Goal: Information Seeking & Learning: Compare options

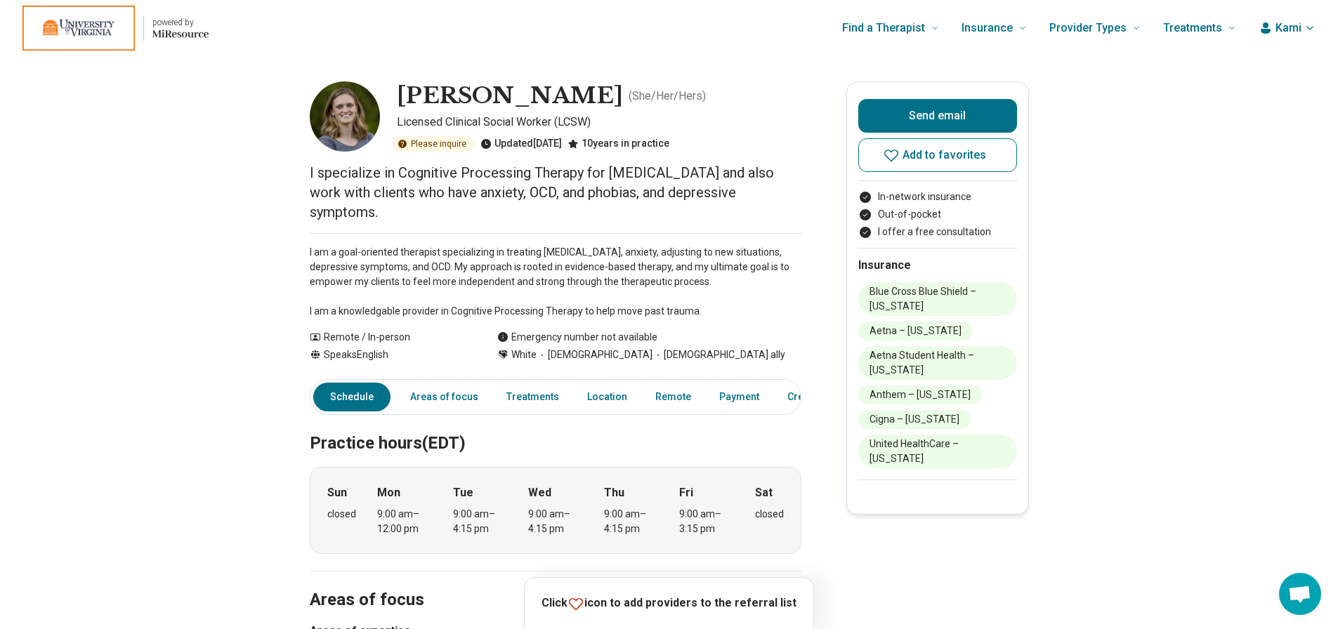
scroll to position [30, 0]
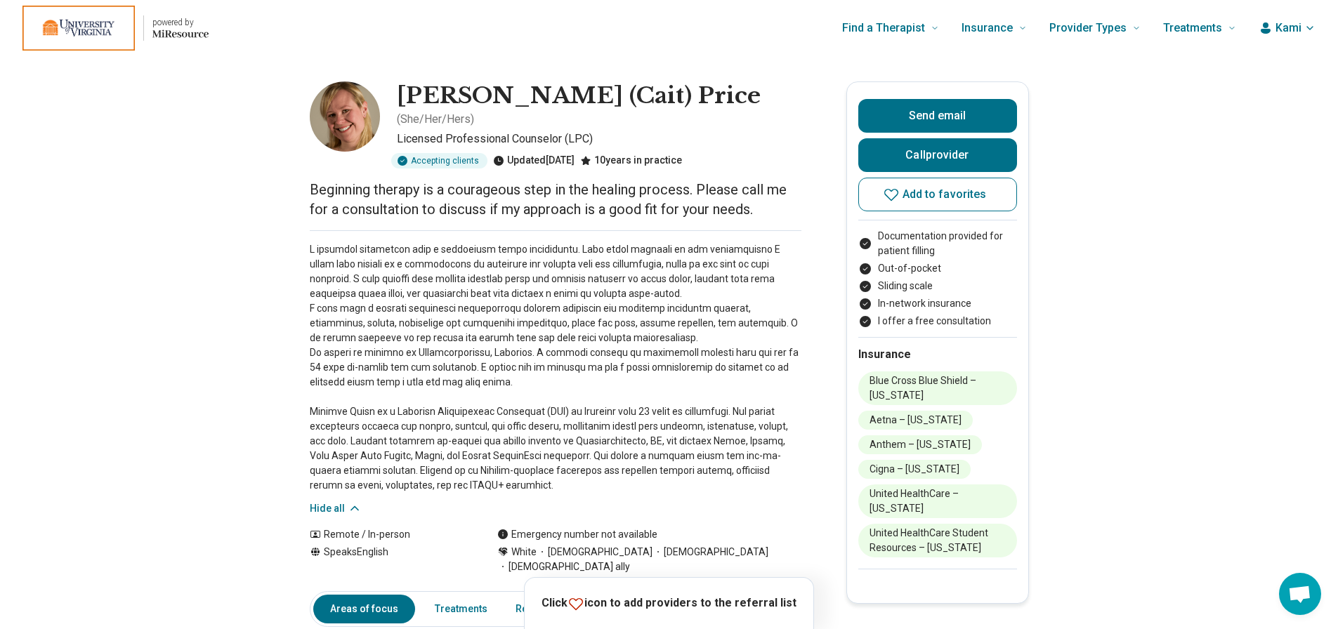
scroll to position [51, 0]
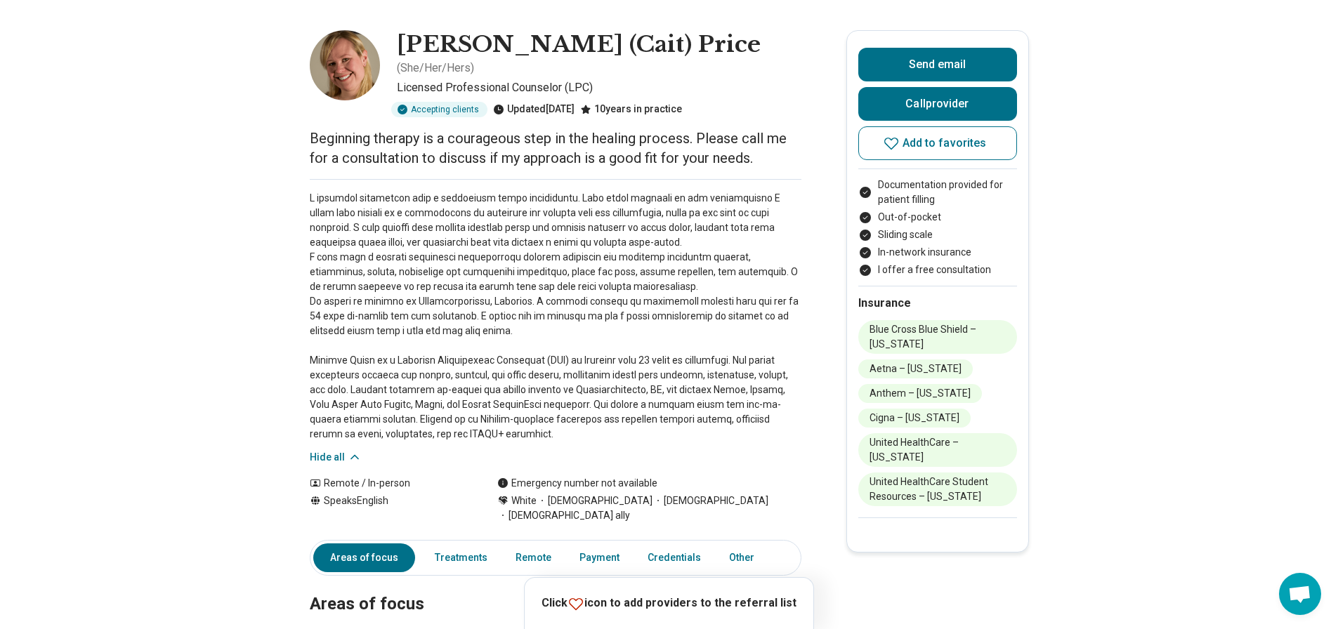
drag, startPoint x: 232, startPoint y: 238, endPoint x: 263, endPoint y: 13, distance: 226.9
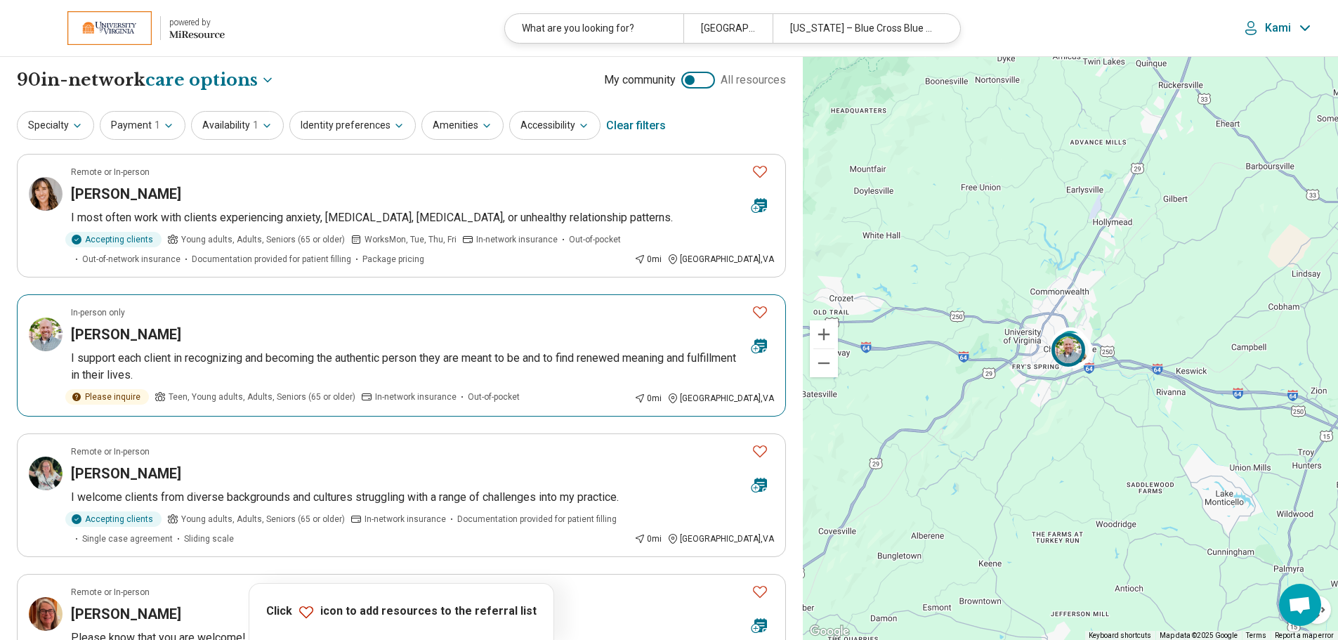
select select "***"
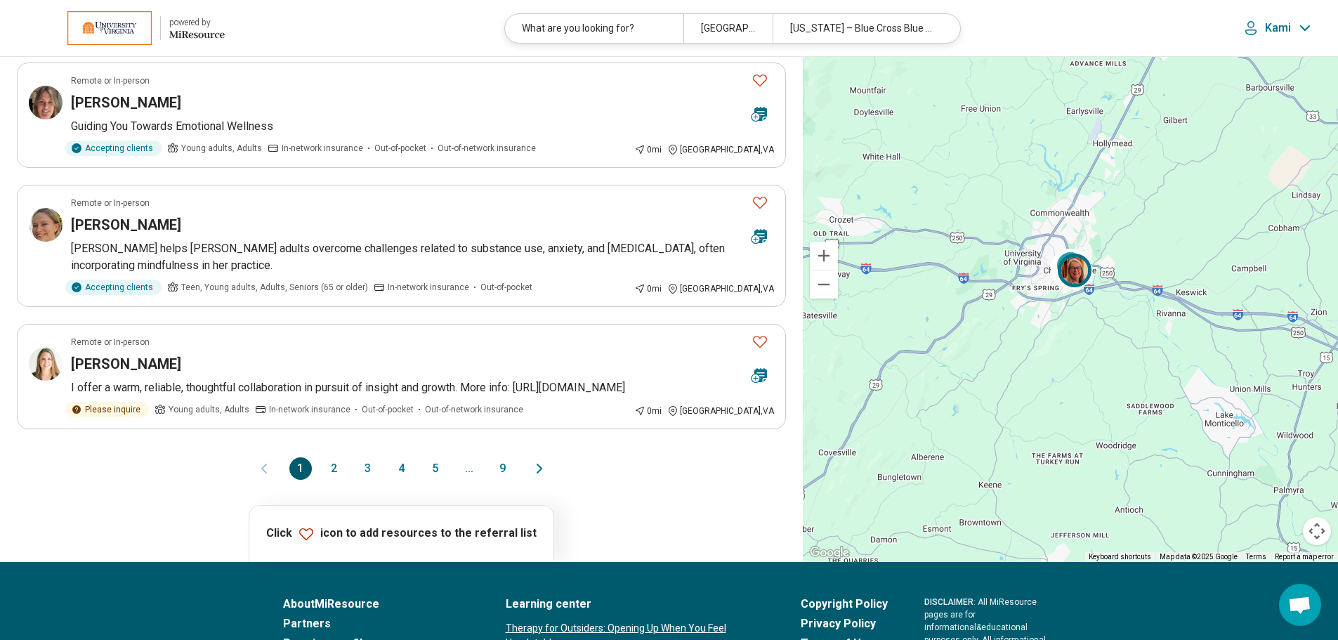
scroll to position [1124, 0]
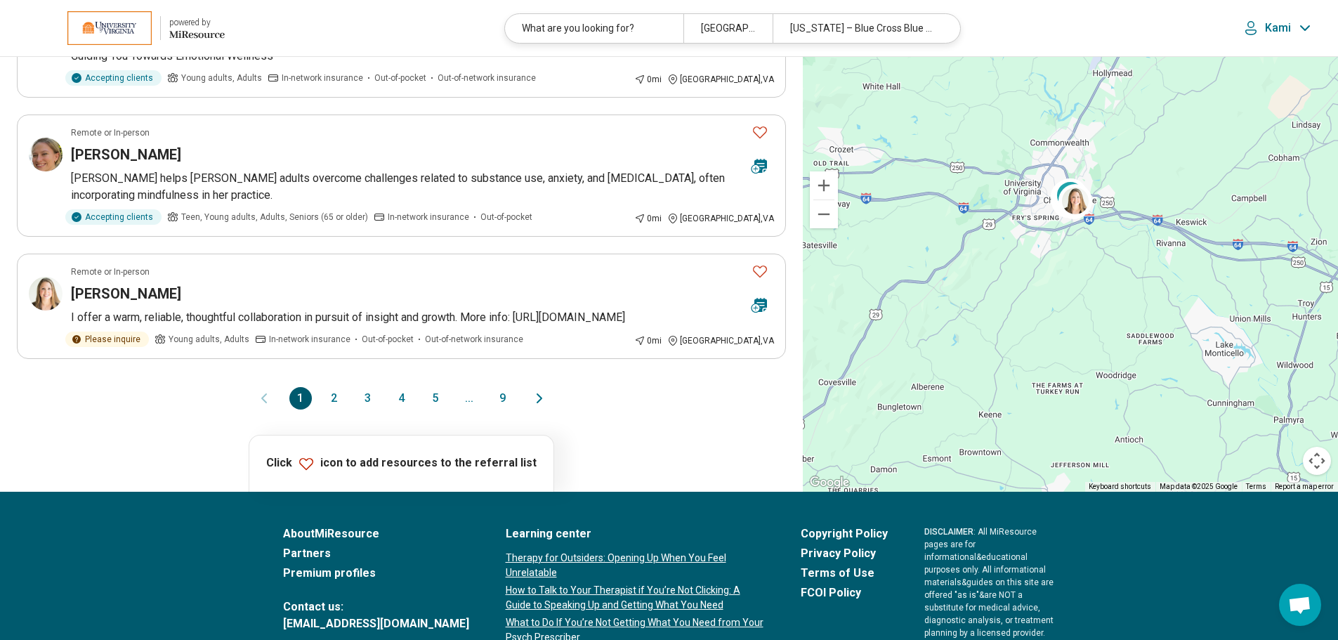
click at [334, 397] on button "2" at bounding box center [334, 398] width 22 height 22
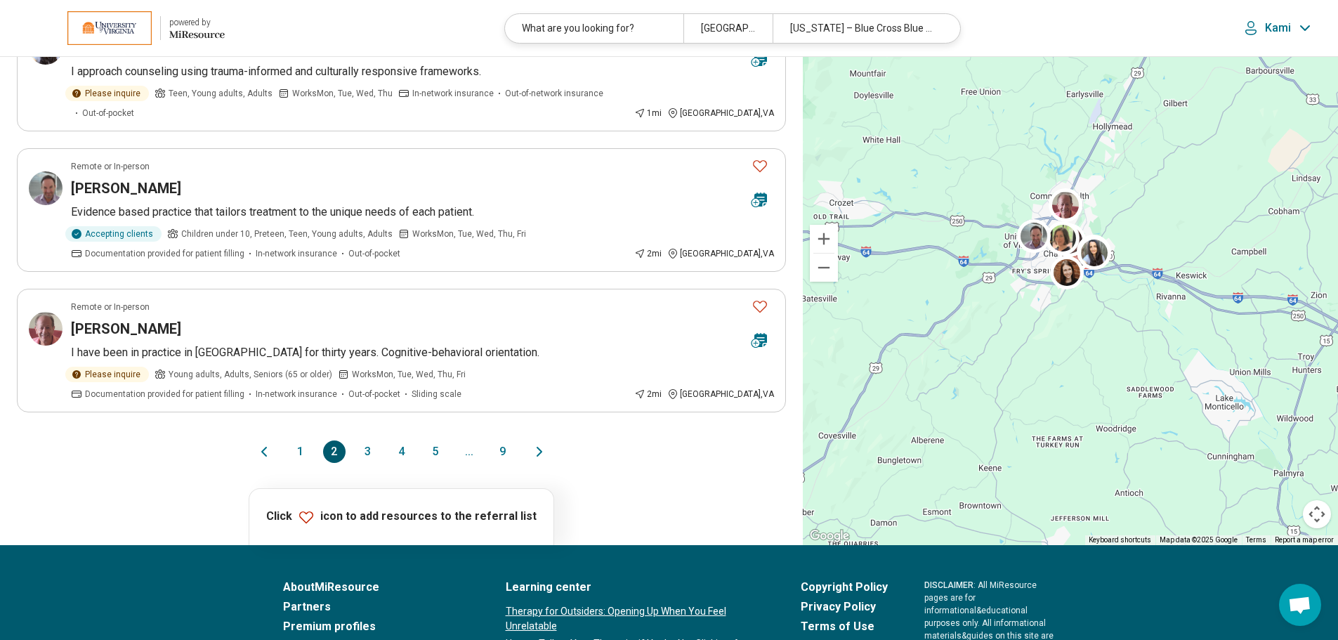
click at [370, 440] on button "3" at bounding box center [368, 451] width 22 height 22
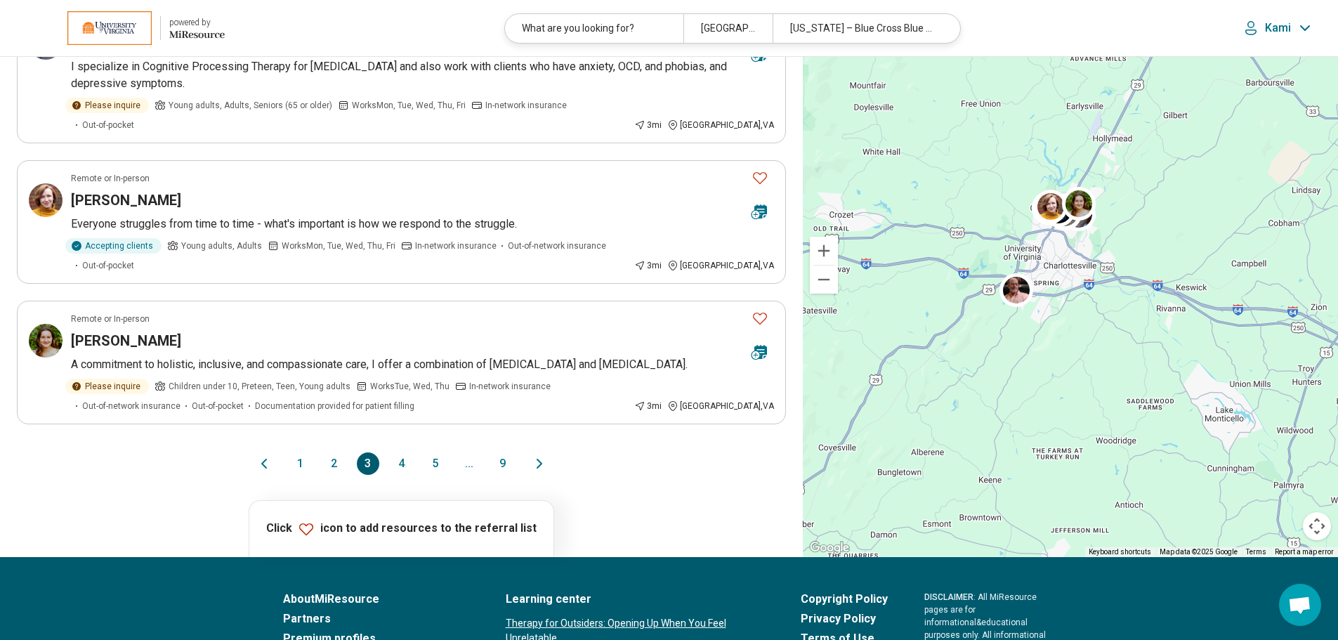
scroll to position [1265, 0]
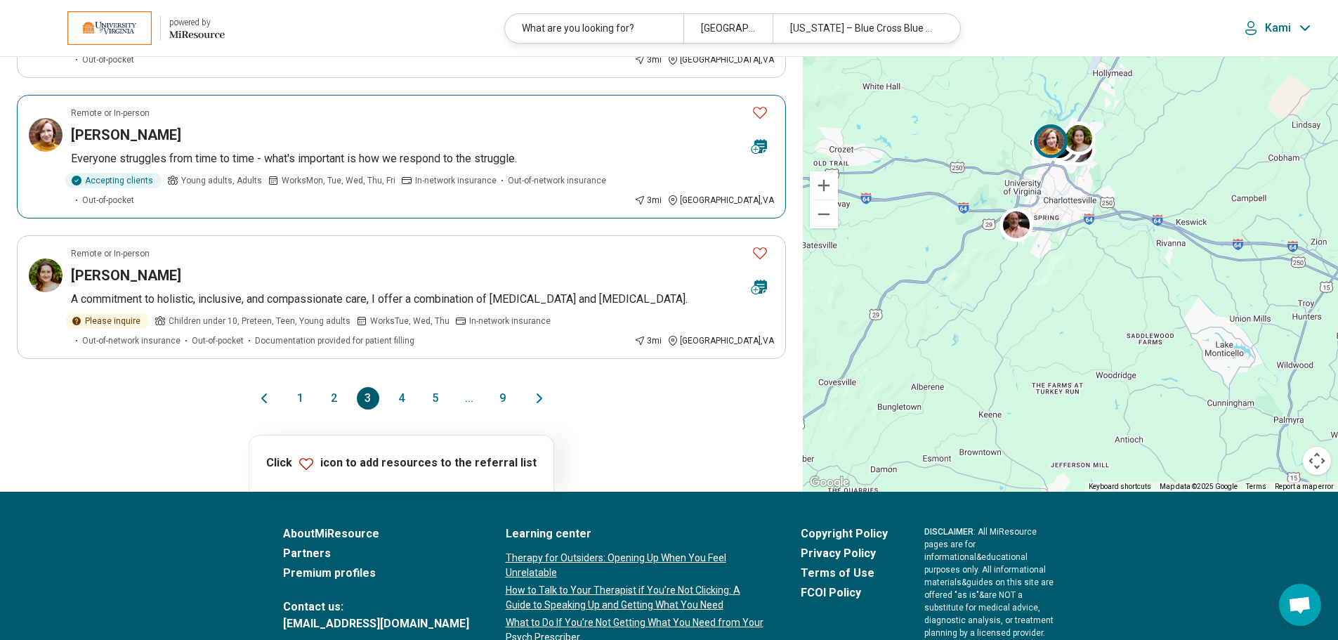
click at [419, 125] on div "Cynthia Miller" at bounding box center [406, 135] width 670 height 20
click at [397, 387] on button "4" at bounding box center [402, 398] width 22 height 22
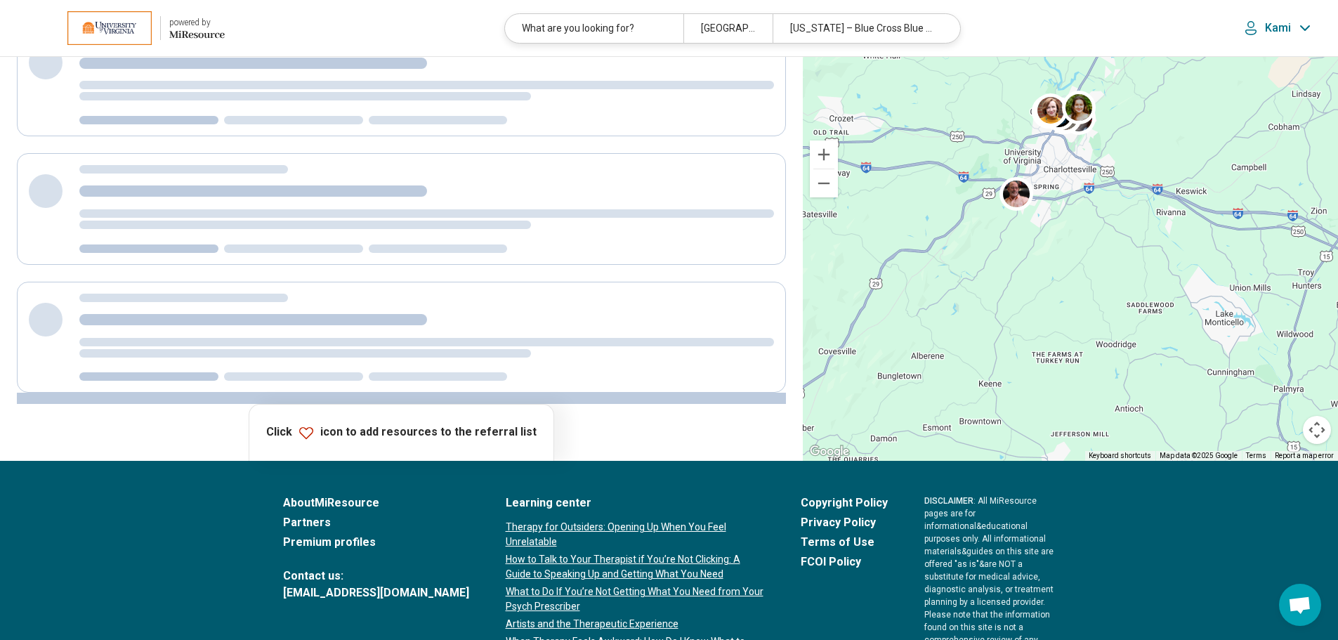
scroll to position [0, 0]
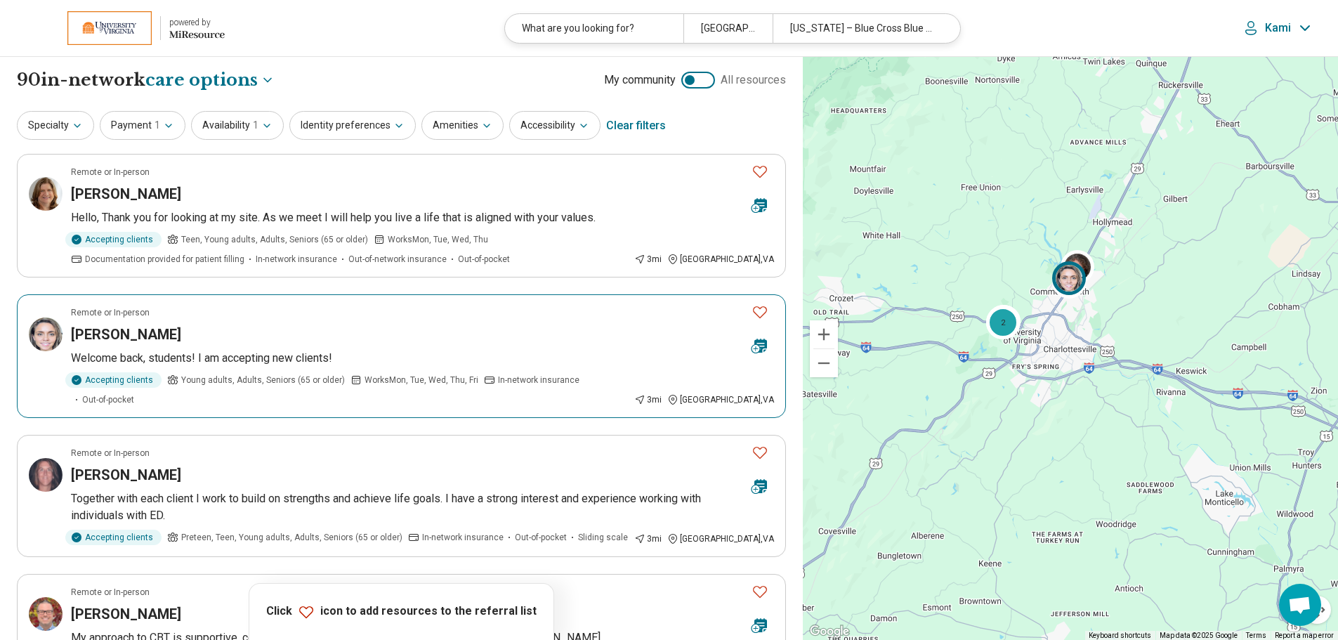
click at [381, 342] on div "Lauren Lynn" at bounding box center [406, 335] width 670 height 20
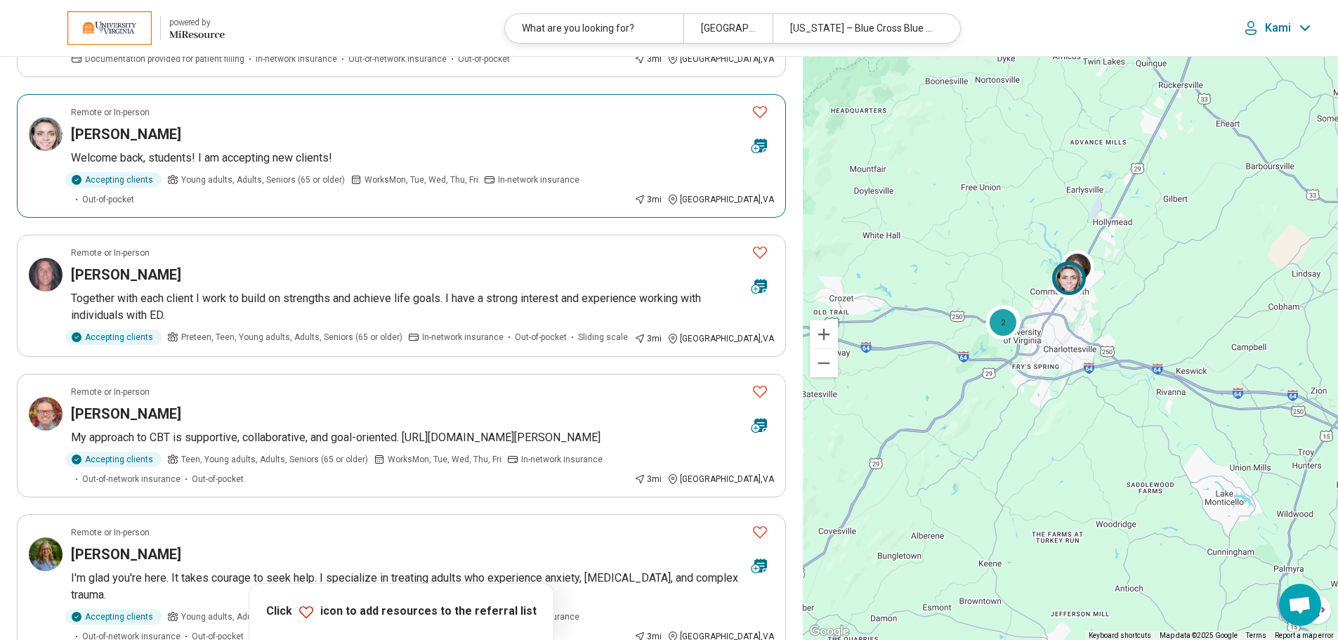
scroll to position [211, 0]
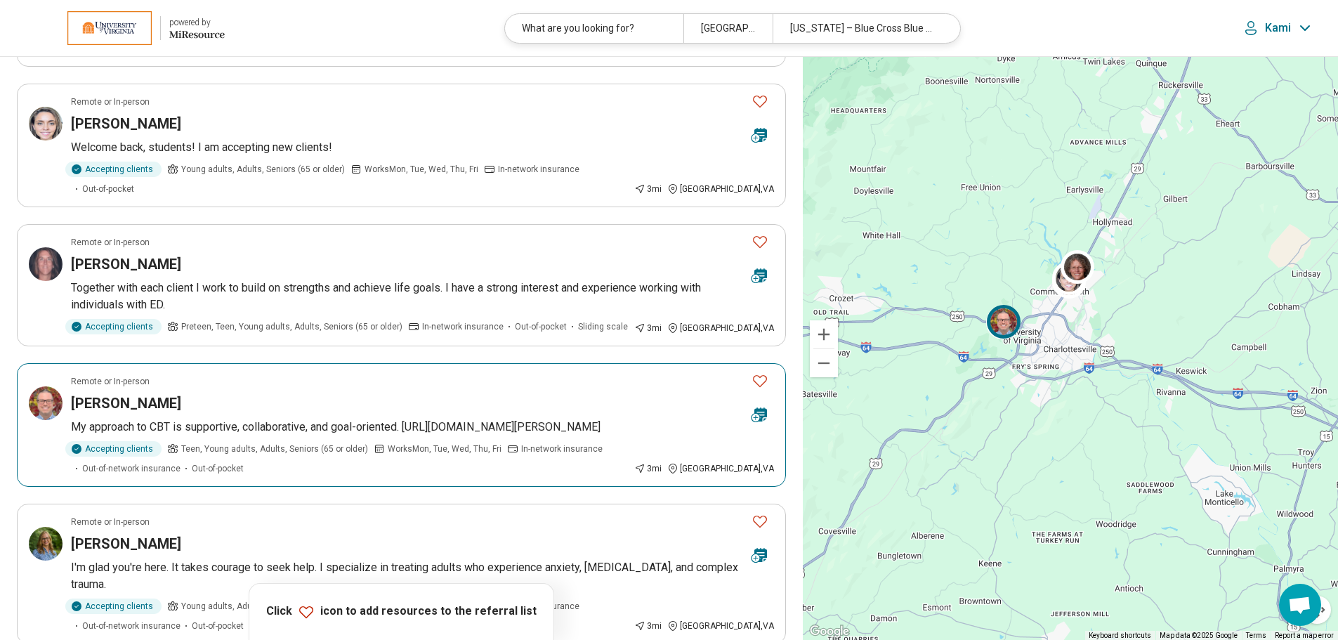
click at [340, 395] on article "Remote or In-person John Snyder My approach to CBT is supportive, collaborative…" at bounding box center [401, 425] width 769 height 124
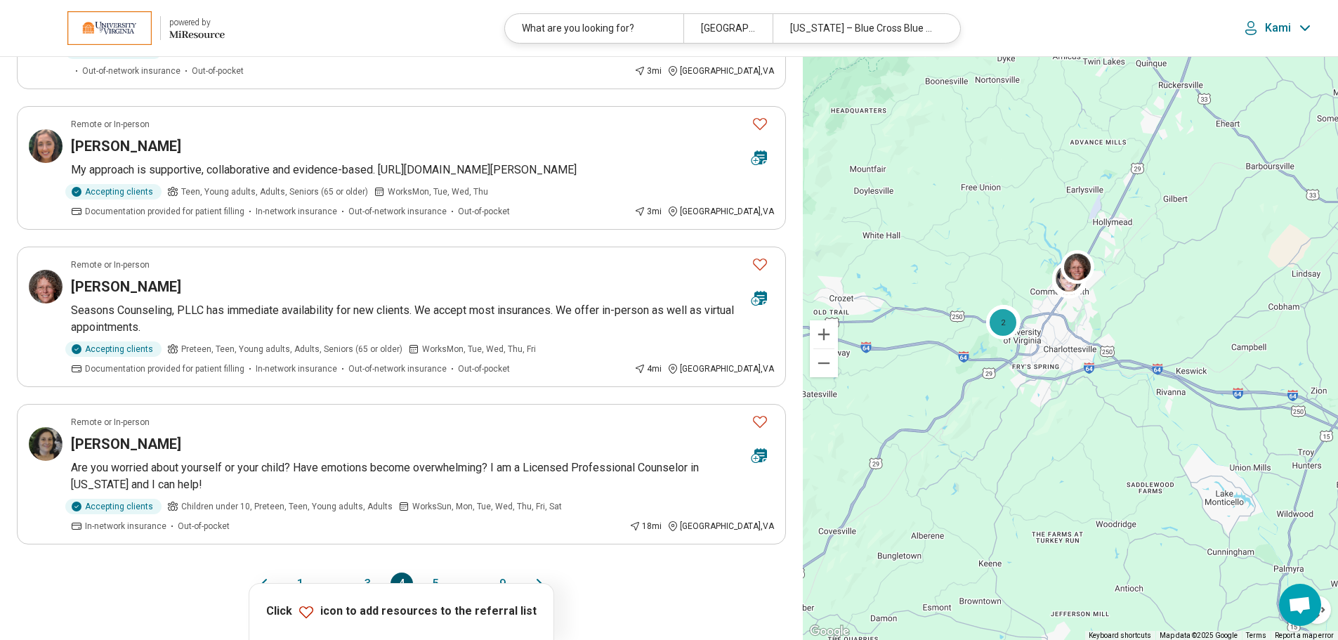
scroll to position [1054, 0]
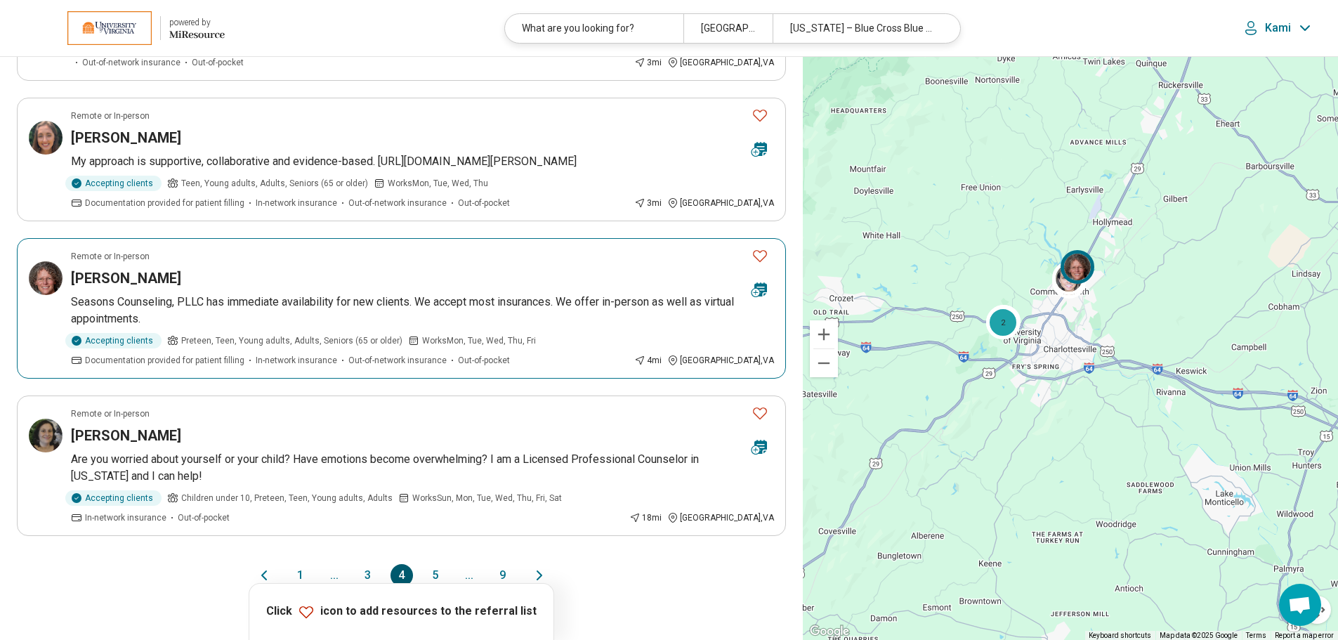
click at [480, 270] on article "Remote or In-person Anne Luckinbill Seasons Counseling, PLLC has immediate avai…" at bounding box center [401, 308] width 769 height 141
click at [300, 564] on button "1" at bounding box center [300, 575] width 22 height 22
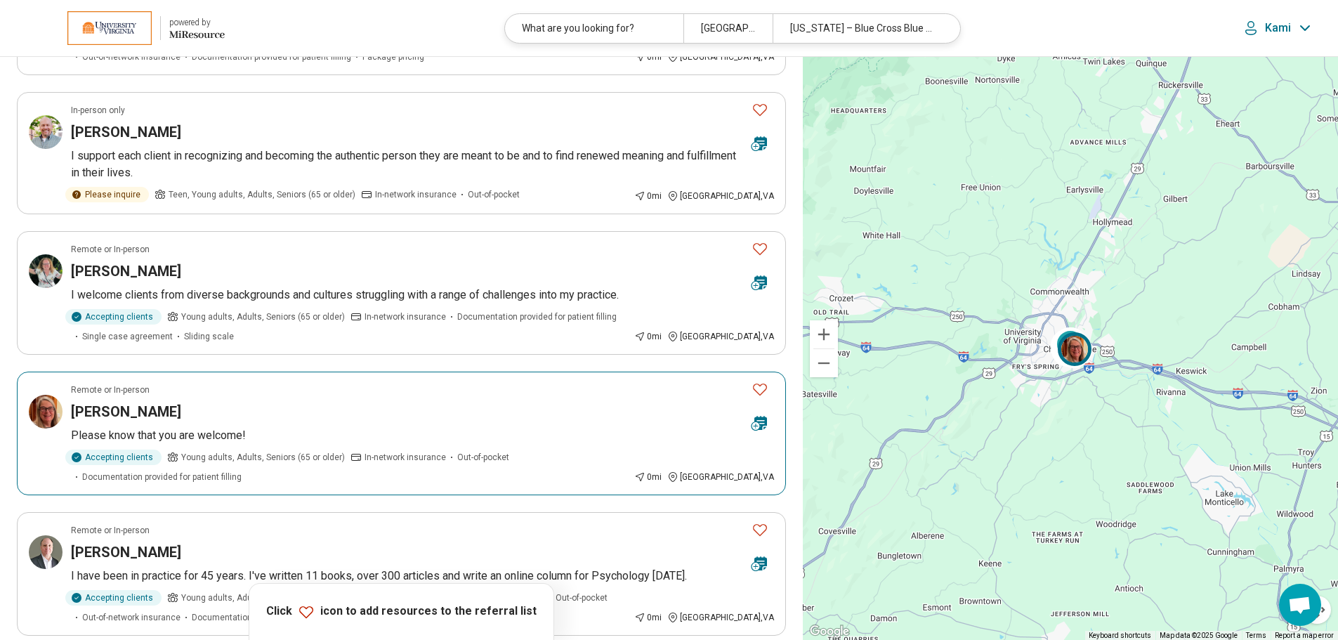
scroll to position [0, 0]
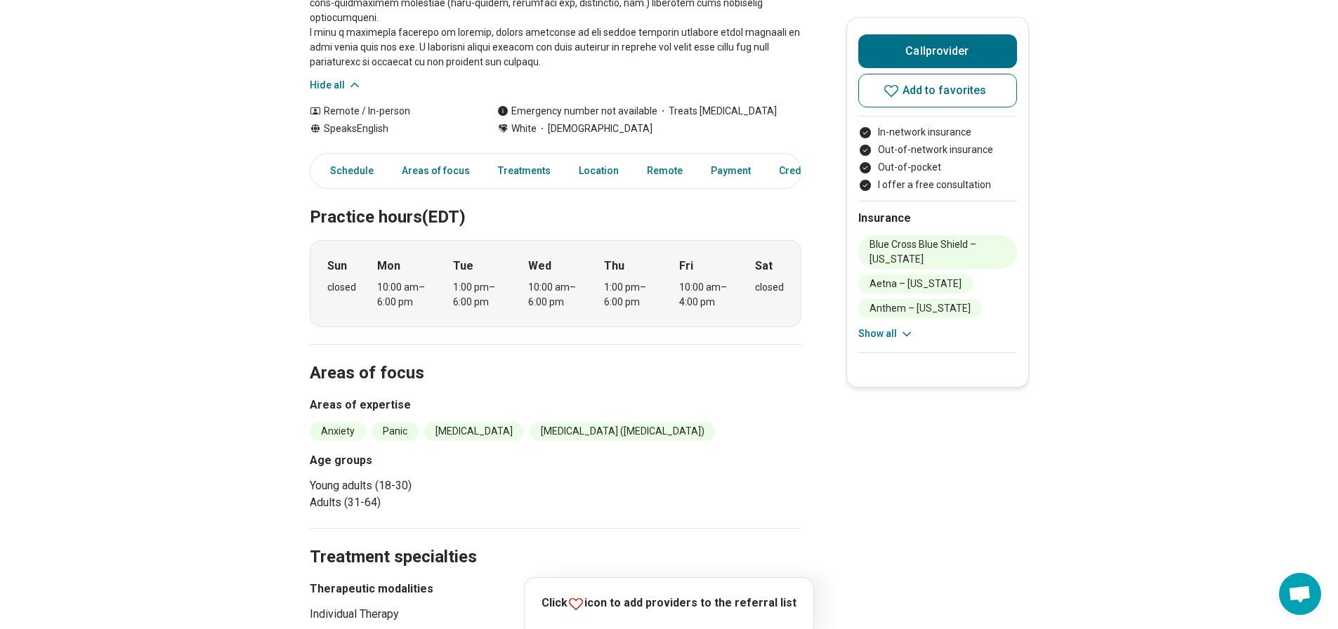
scroll to position [422, 0]
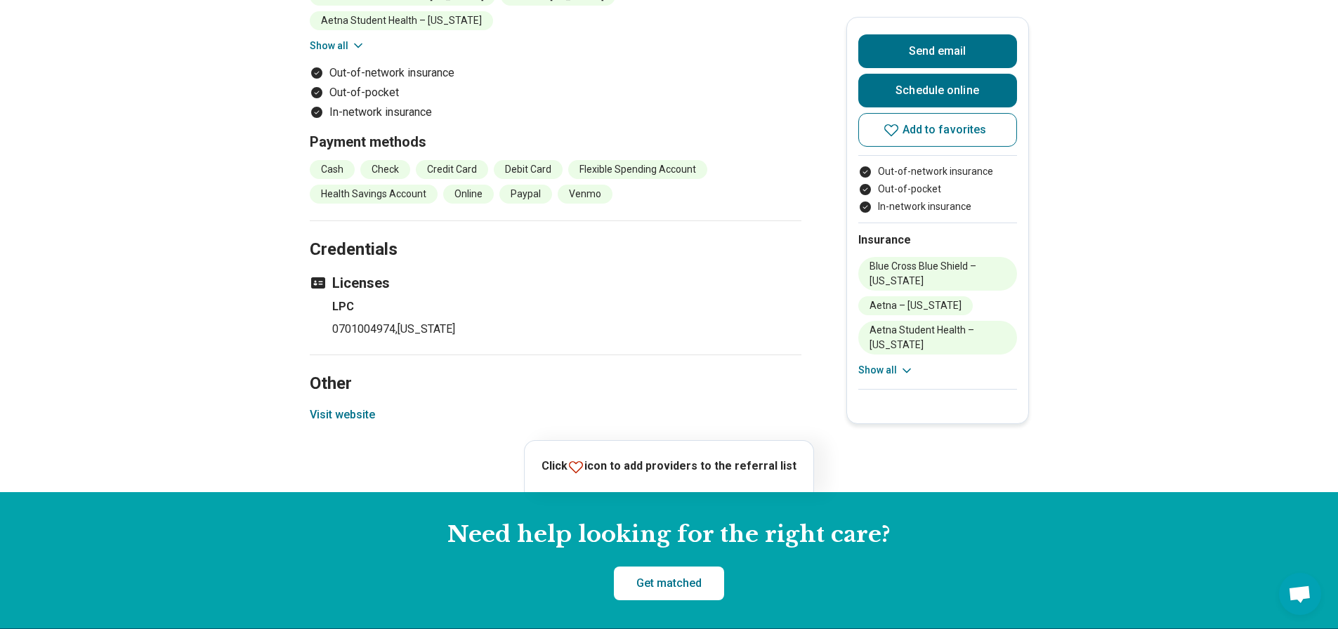
scroll to position [1405, 0]
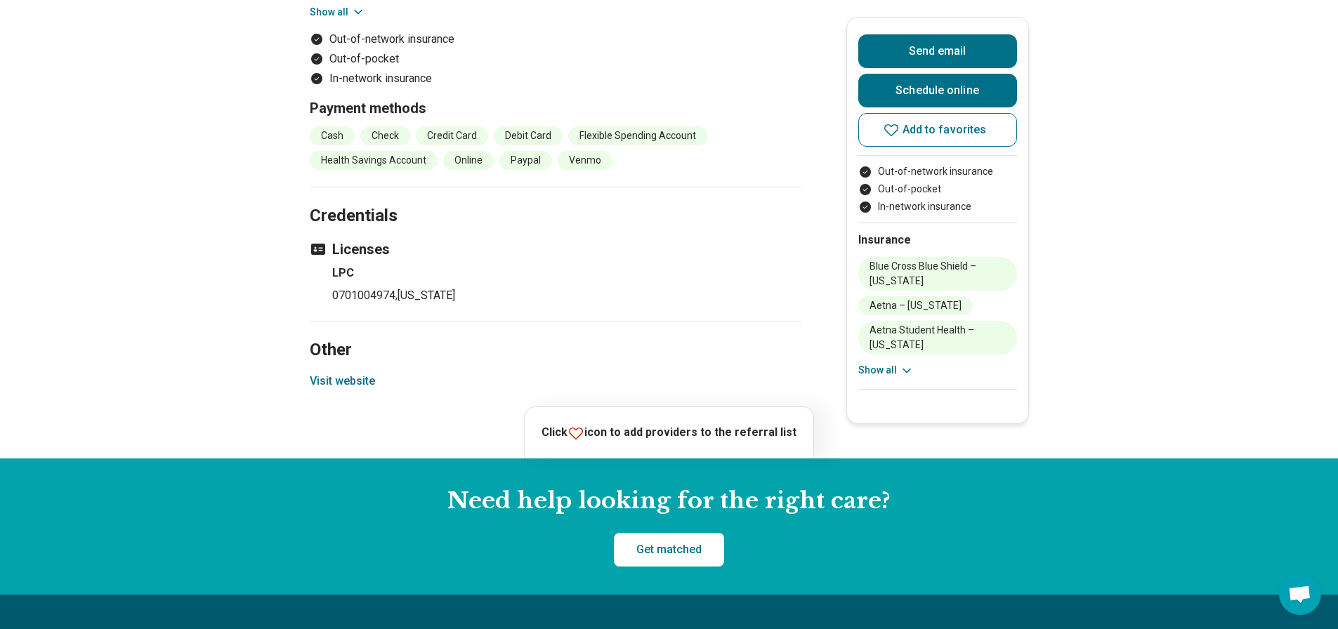
click at [348, 373] on button "Visit website" at bounding box center [342, 381] width 65 height 17
